Goal: Use online tool/utility: Utilize a website feature to perform a specific function

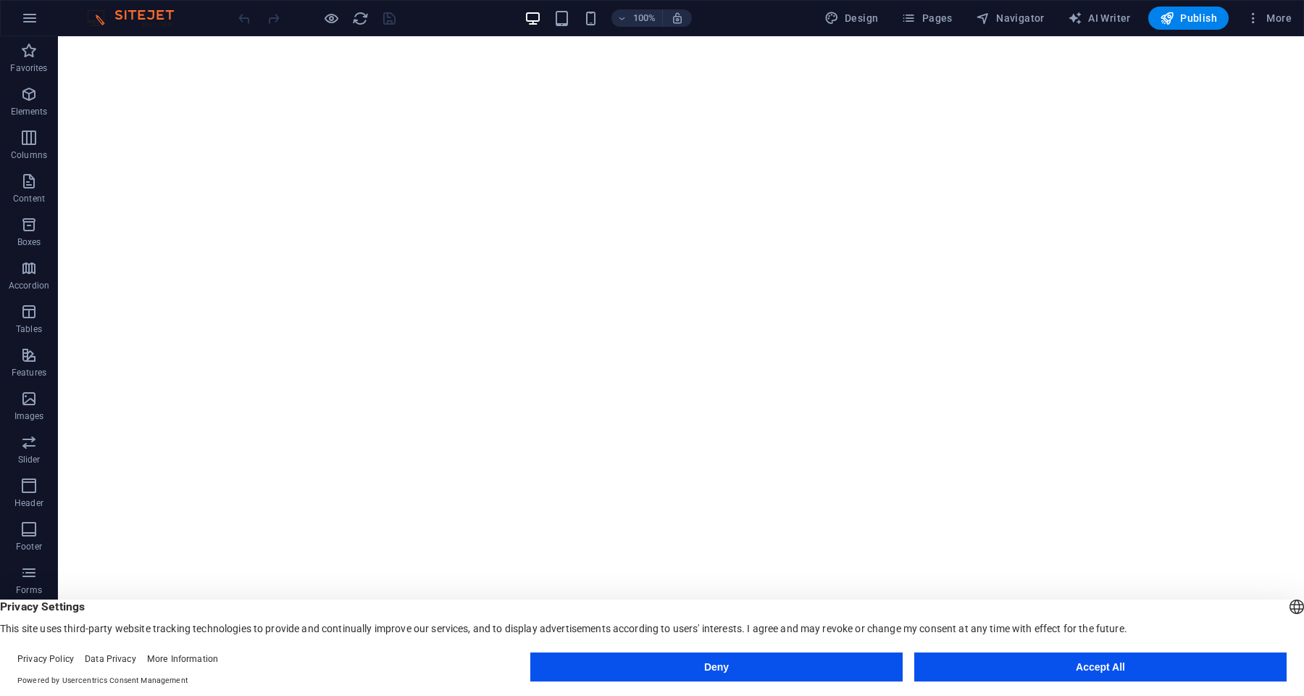
click at [995, 672] on button "Accept All" at bounding box center [1100, 666] width 372 height 29
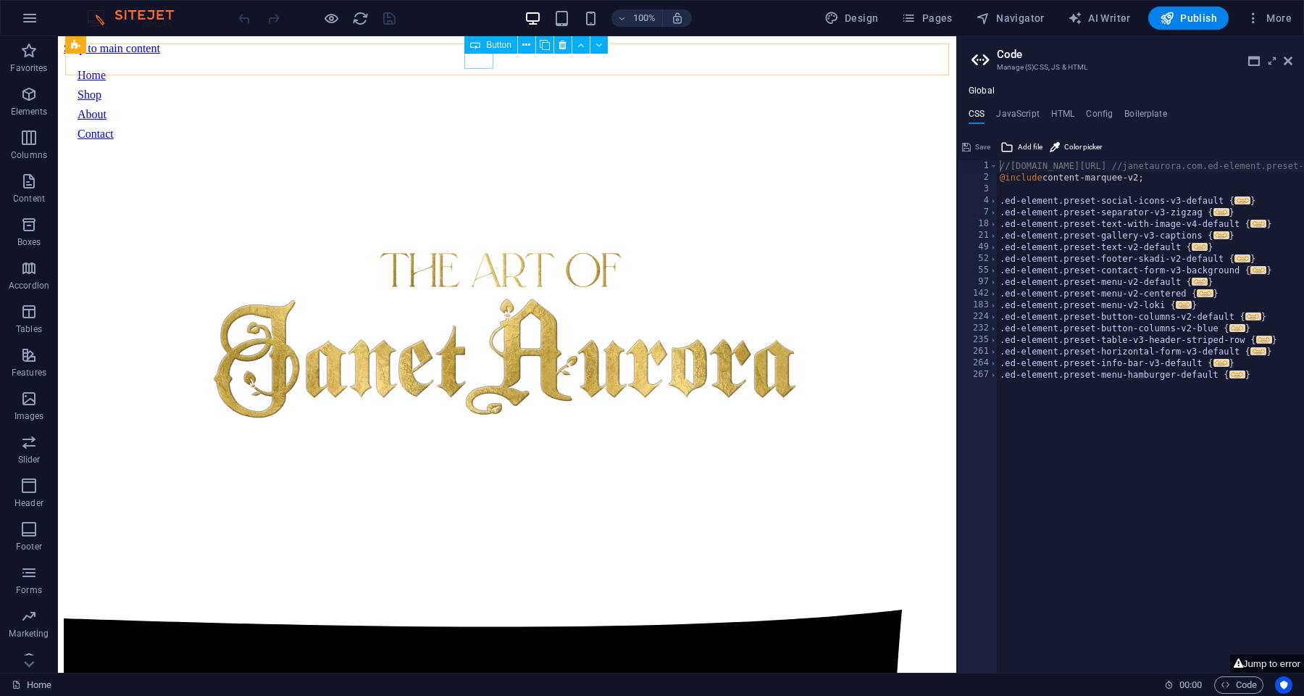
click at [501, 48] on span "Button" at bounding box center [498, 45] width 25 height 9
click at [527, 41] on icon at bounding box center [526, 45] width 8 height 15
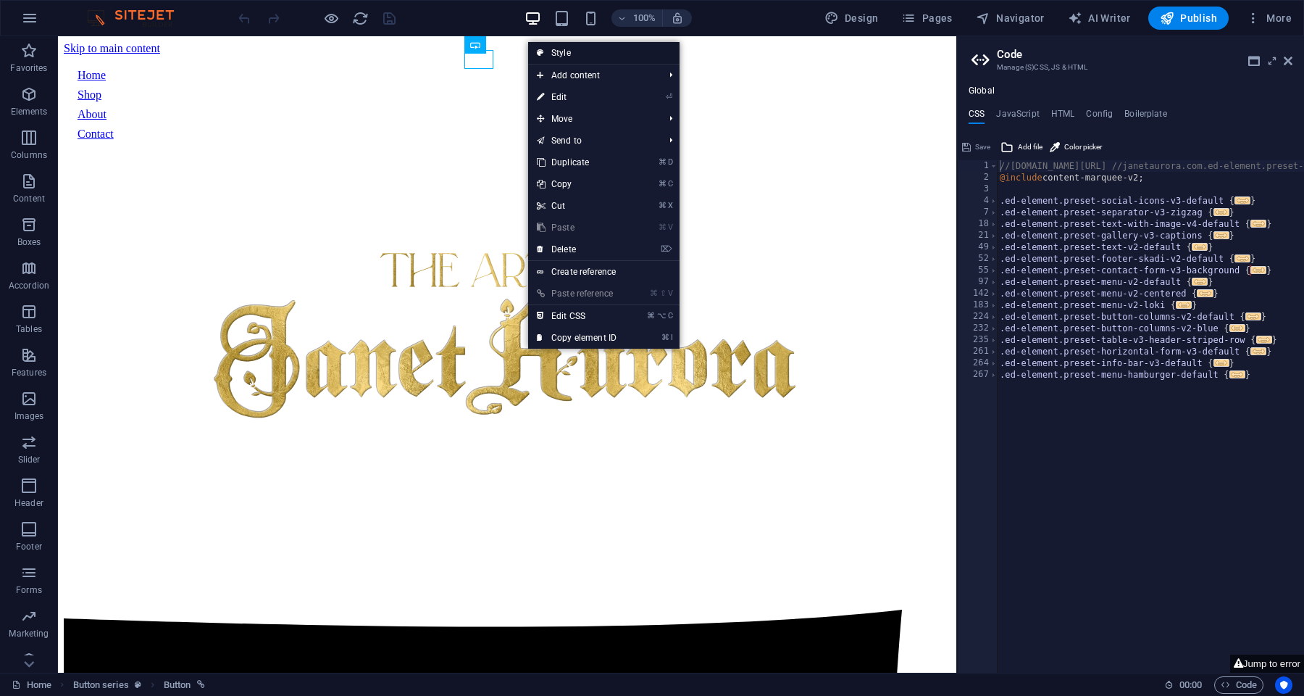
click at [593, 53] on link "Style" at bounding box center [603, 53] width 151 height 22
select select "rem"
select select
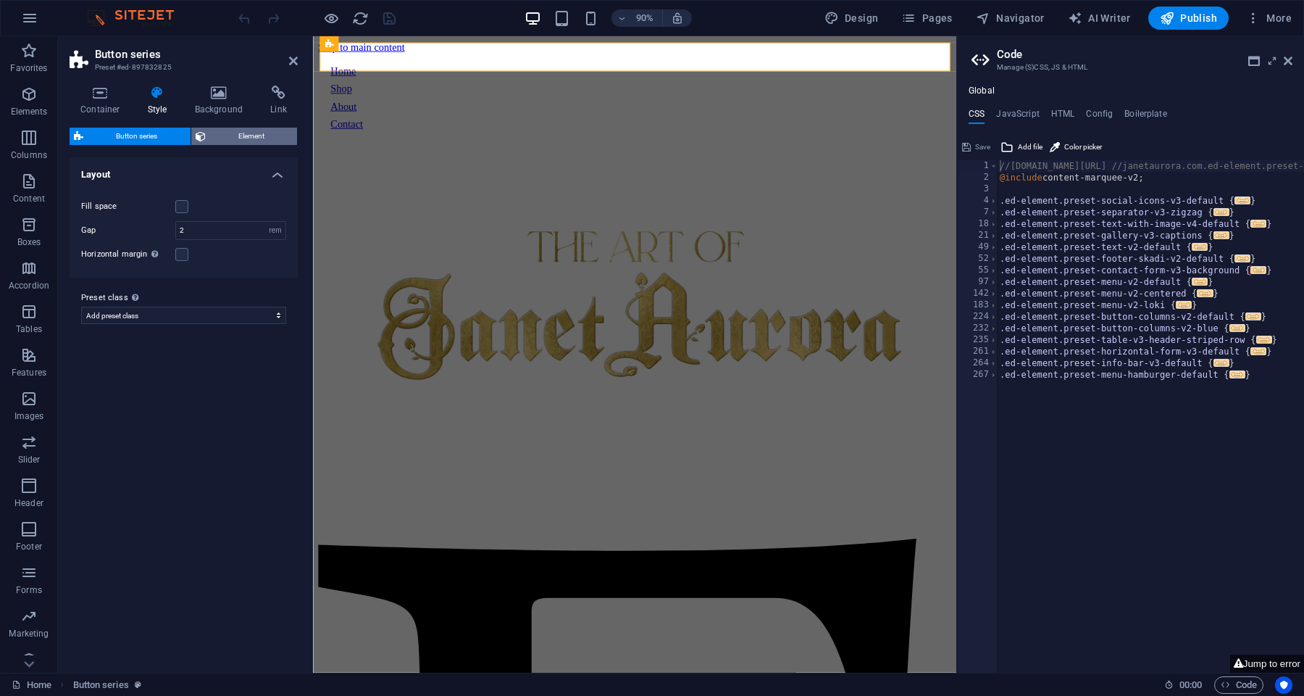
click at [233, 133] on span "Element" at bounding box center [251, 136] width 83 height 17
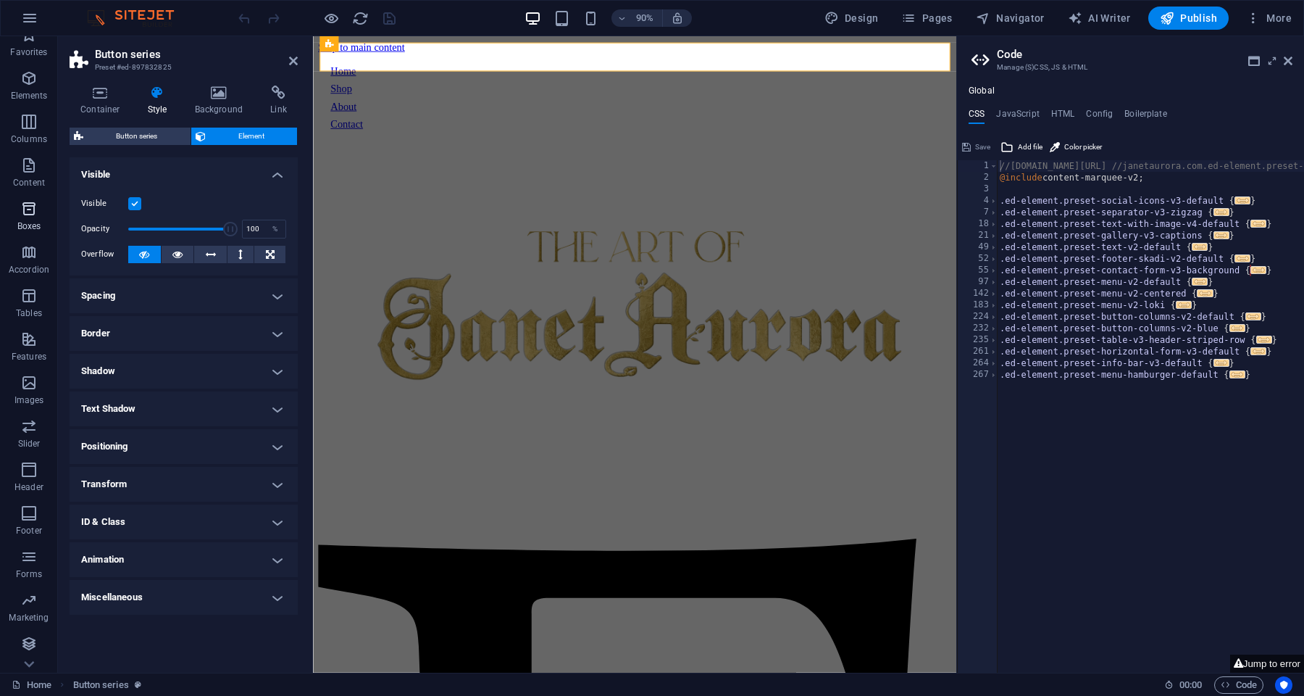
scroll to position [16, 0]
click at [1094, 119] on h4 "Config" at bounding box center [1099, 117] width 27 height 16
type textarea "$color-background: #ffffff;"
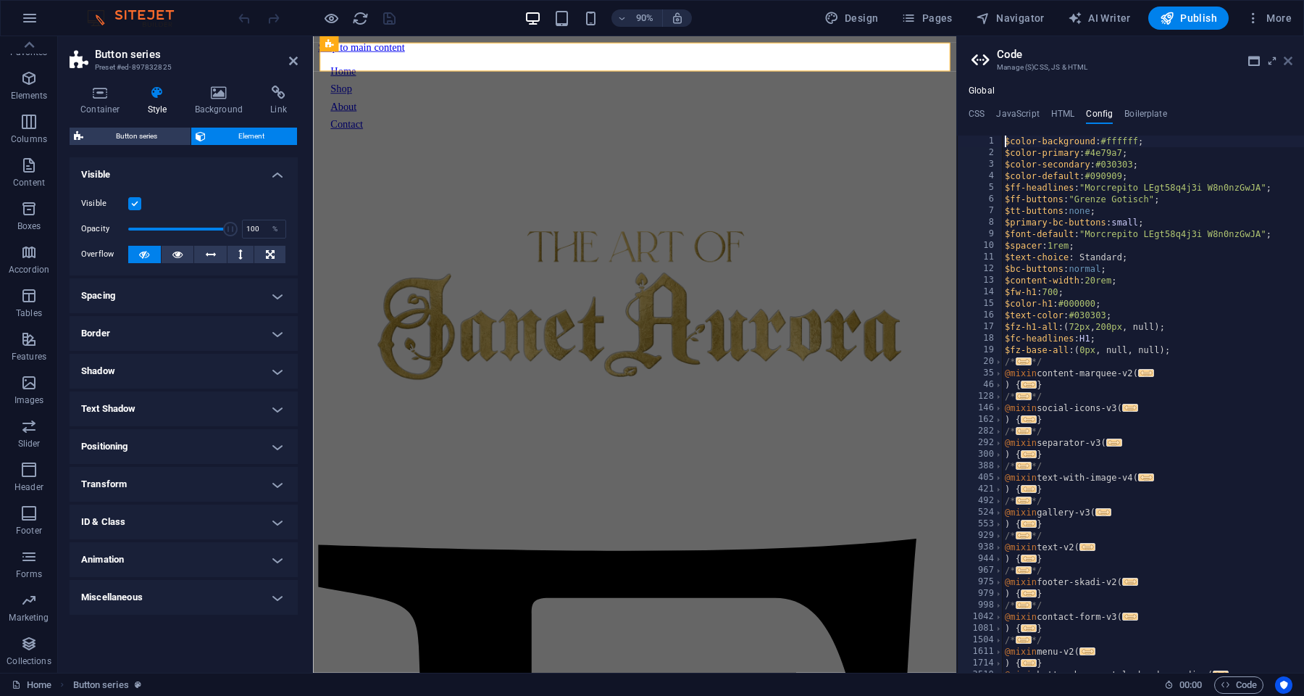
click at [1289, 64] on icon at bounding box center [1288, 61] width 9 height 12
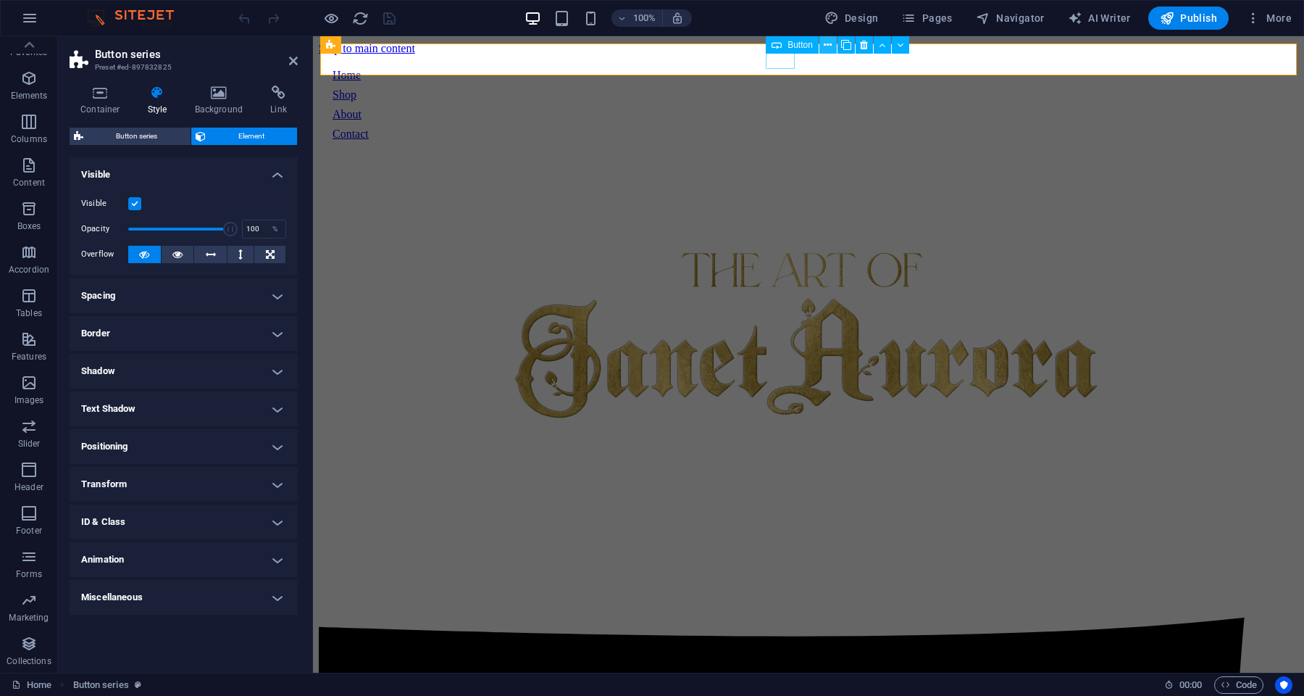
click at [825, 47] on icon at bounding box center [828, 45] width 8 height 15
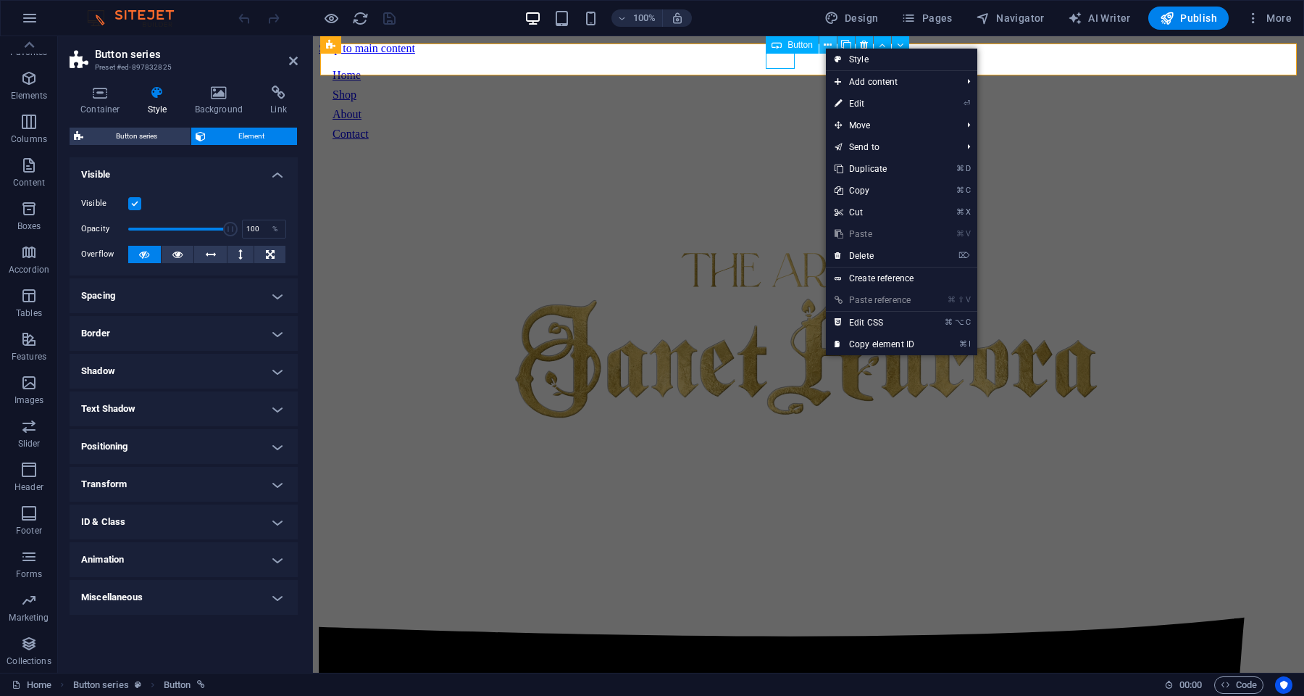
click at [825, 46] on icon at bounding box center [828, 45] width 8 height 15
click at [151, 137] on span "Button series" at bounding box center [137, 136] width 99 height 17
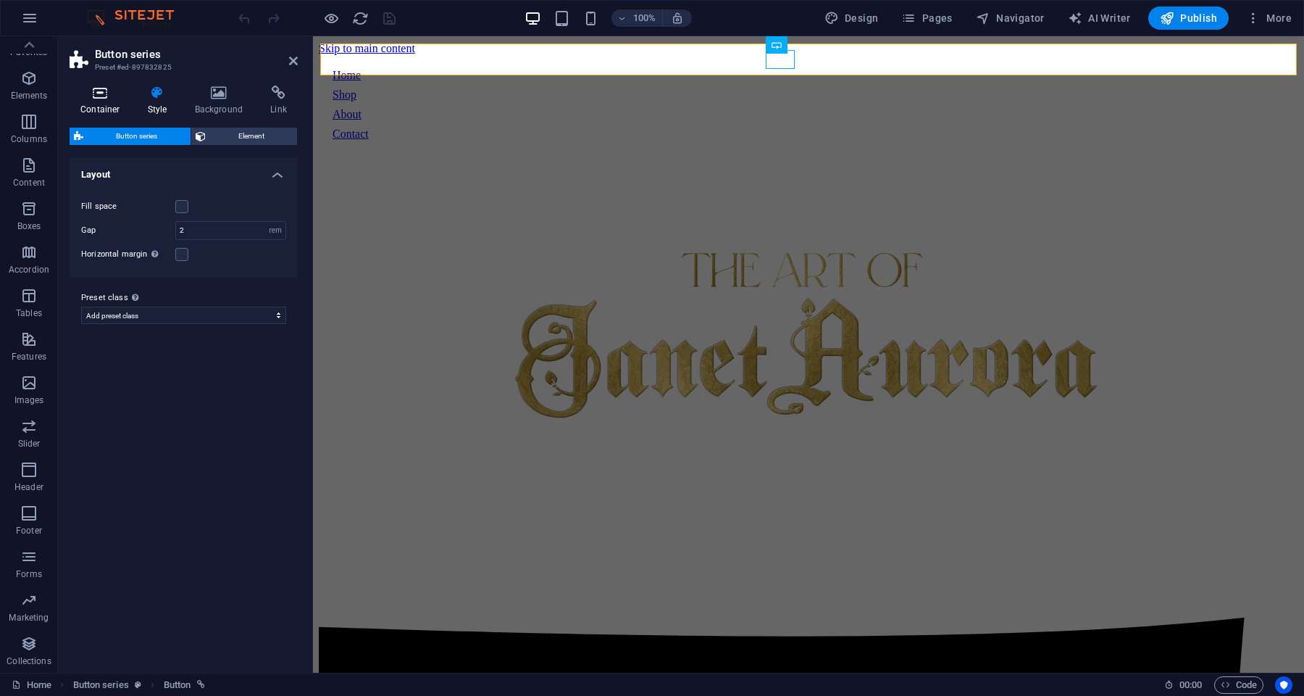
click at [99, 94] on icon at bounding box center [101, 93] width 62 height 14
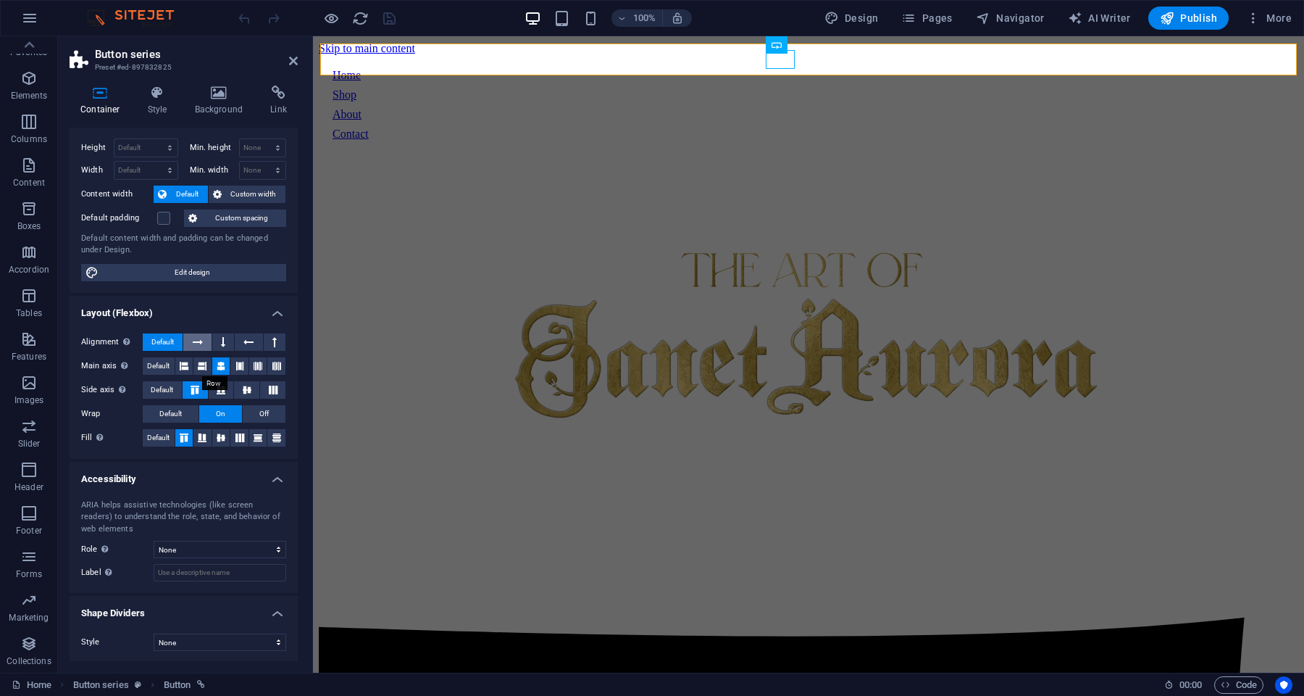
scroll to position [26, 0]
click at [195, 270] on span "Edit design" at bounding box center [192, 272] width 179 height 17
select select "px"
select select "400"
select select "px"
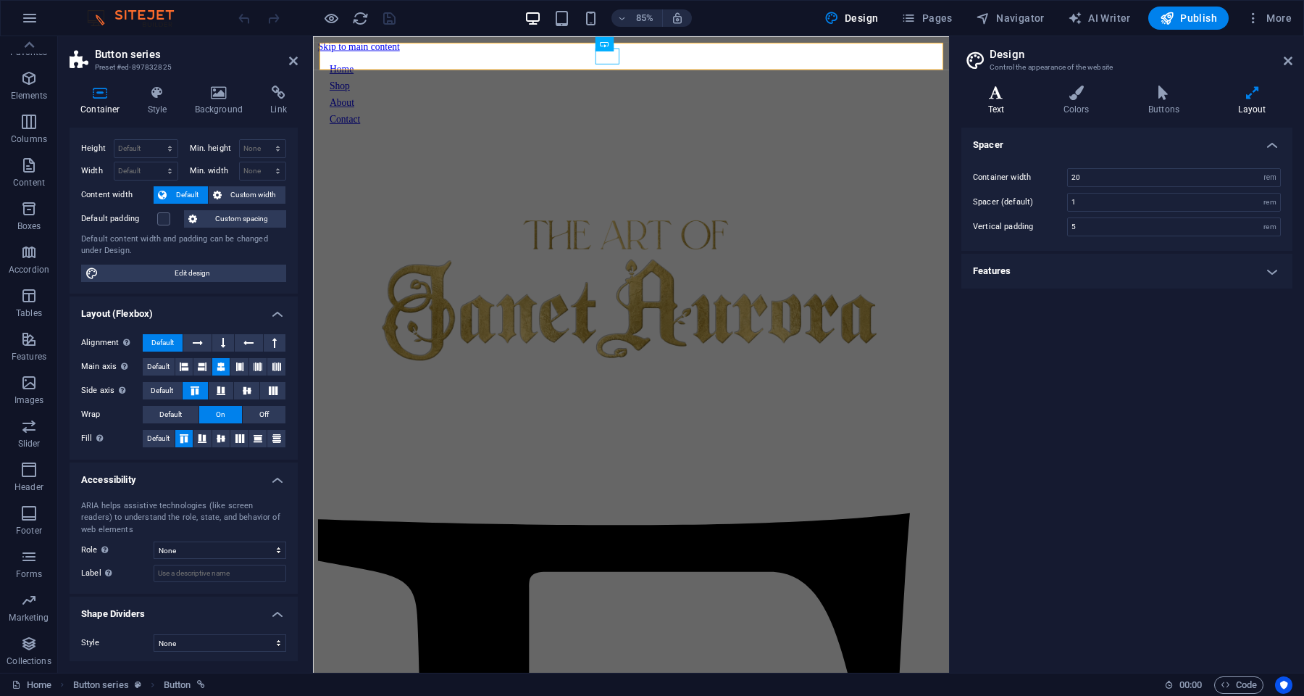
click at [999, 96] on icon at bounding box center [997, 93] width 70 height 14
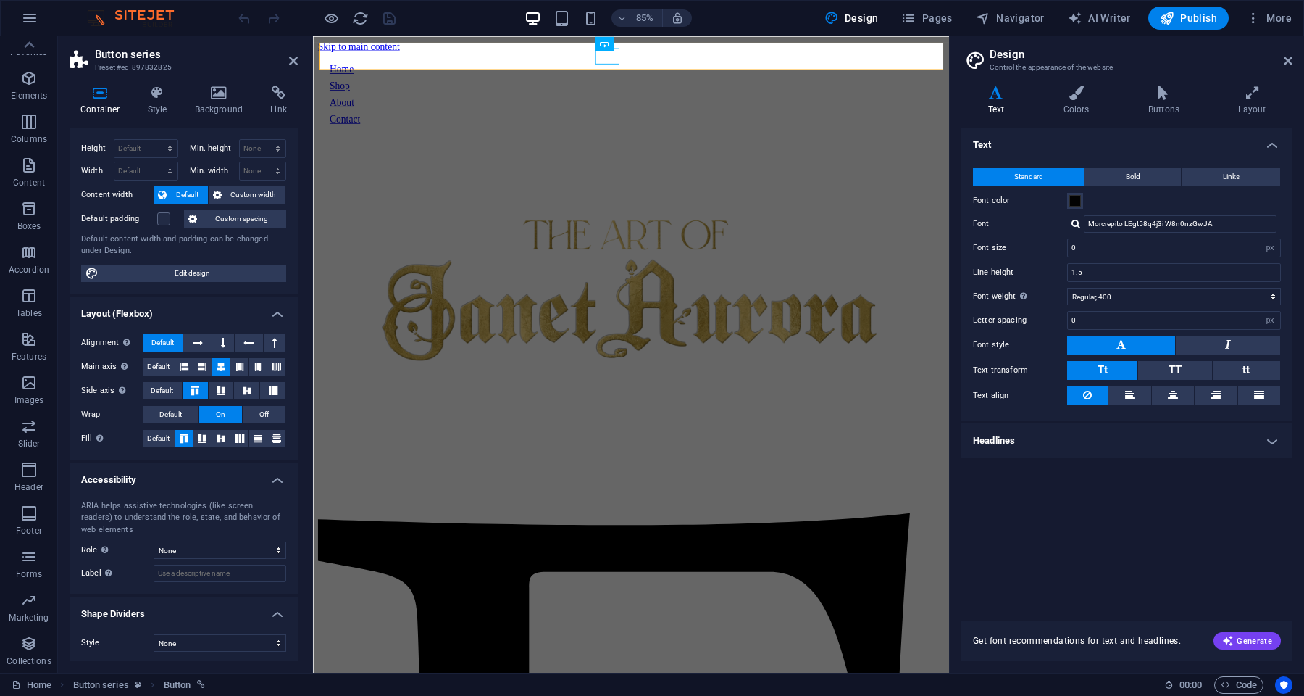
click at [1144, 453] on h4 "Headlines" at bounding box center [1127, 440] width 331 height 35
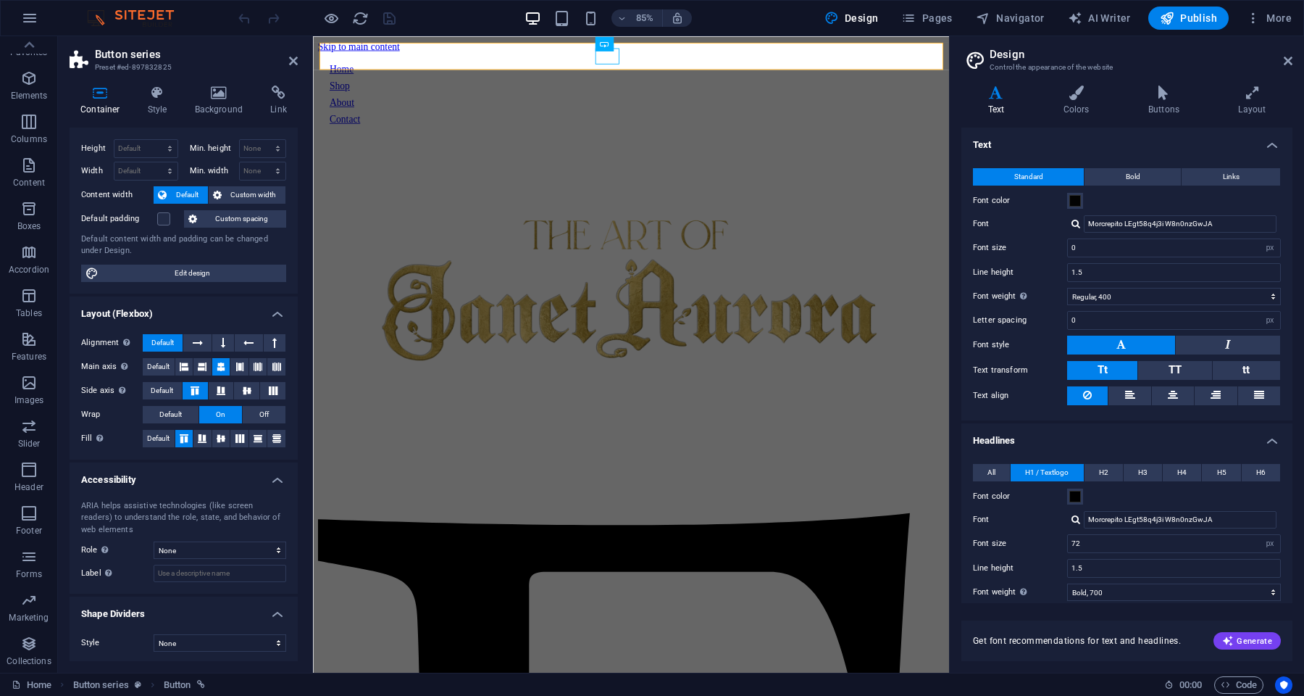
scroll to position [0, 0]
